Goal: Task Accomplishment & Management: Complete application form

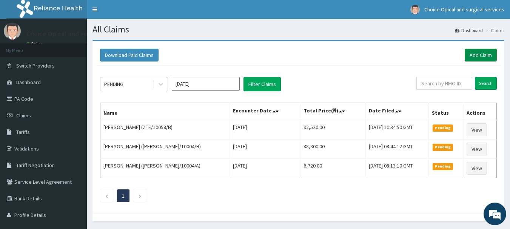
click at [478, 53] on link "Add Claim" at bounding box center [481, 55] width 32 height 13
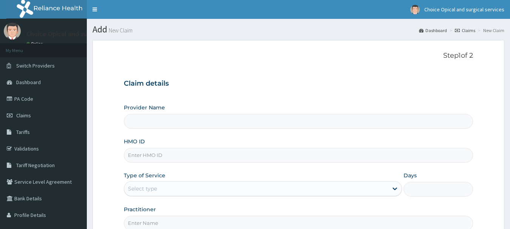
type input "Choice Opticals and surgical services - ikeja"
click at [192, 156] on input "HMO ID" at bounding box center [299, 155] width 350 height 15
paste input "DWS/10025/B"
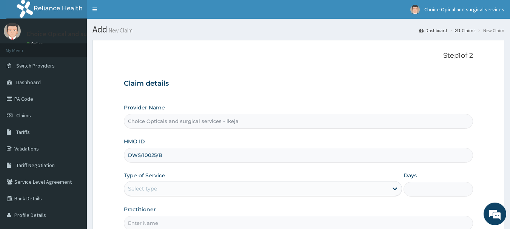
type input "DWS/10025/B"
click at [362, 180] on div "Type of Service Select type" at bounding box center [263, 184] width 278 height 25
click at [347, 188] on div "Select type" at bounding box center [256, 189] width 264 height 12
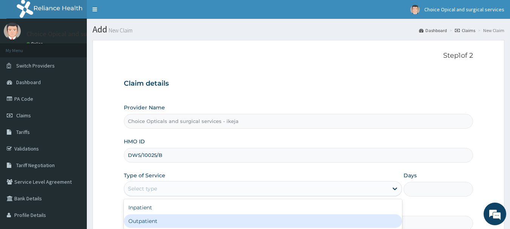
click at [201, 217] on div "Outpatient" at bounding box center [263, 222] width 278 height 14
type input "1"
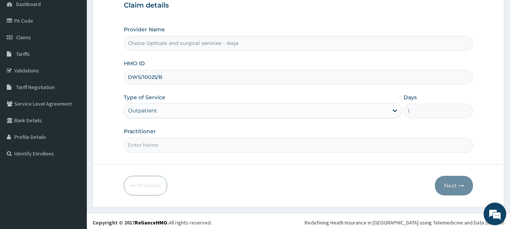
scroll to position [81, 0]
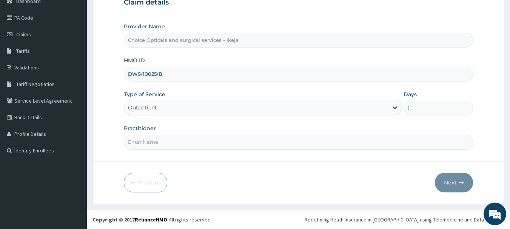
drag, startPoint x: 228, startPoint y: 154, endPoint x: 232, endPoint y: 149, distance: 6.7
click at [229, 152] on form "Step 1 of 2 Claim details Provider Name Choice Opticals and surgical services -…" at bounding box center [299, 81] width 412 height 245
click at [245, 136] on input "Practitioner" at bounding box center [299, 142] width 350 height 15
type input "DR JUDITH"
click at [455, 180] on button "Next" at bounding box center [454, 183] width 38 height 20
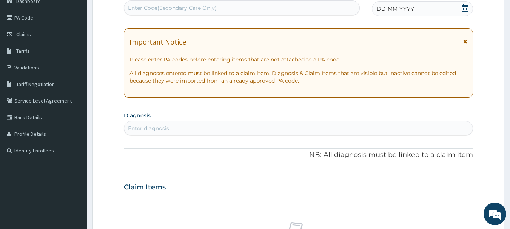
click at [188, 8] on div "Enter Code(Secondary Care Only)" at bounding box center [172, 8] width 89 height 8
paste input "PA/687119"
type input "PA/687119"
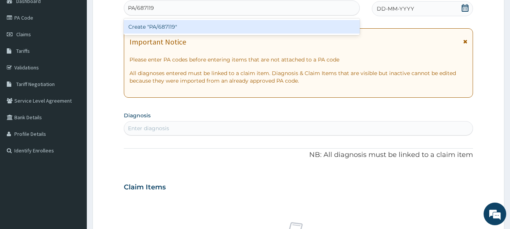
click at [195, 28] on div "Create "PA/687119"" at bounding box center [242, 27] width 236 height 14
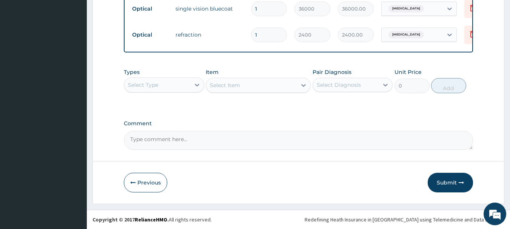
scroll to position [363, 0]
click at [444, 180] on button "Submit" at bounding box center [450, 183] width 45 height 20
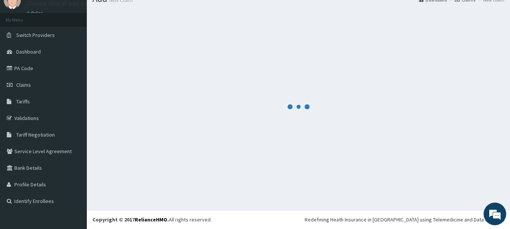
scroll to position [31, 0]
